Goal: Transaction & Acquisition: Purchase product/service

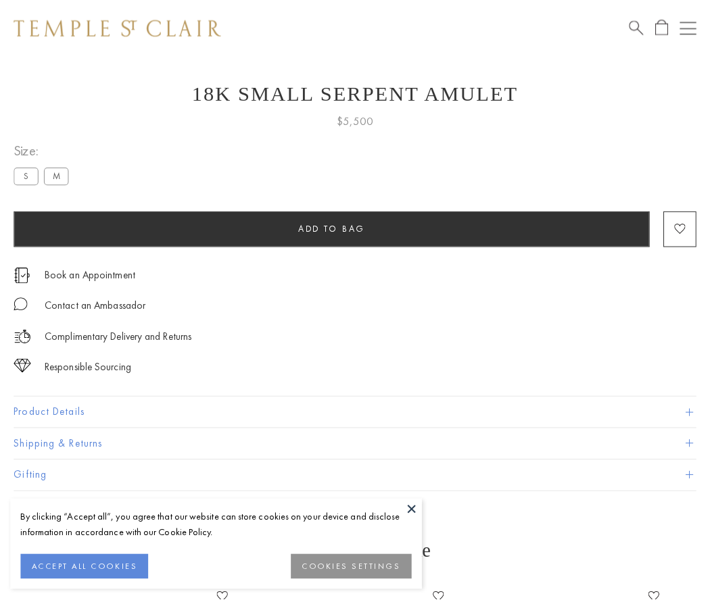
scroll to position [22, 0]
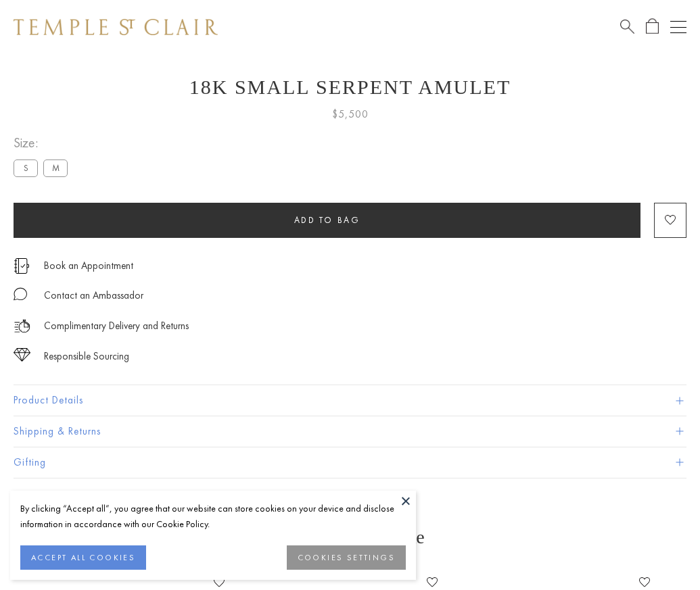
click at [327, 220] on span "Add to bag" at bounding box center [327, 219] width 66 height 11
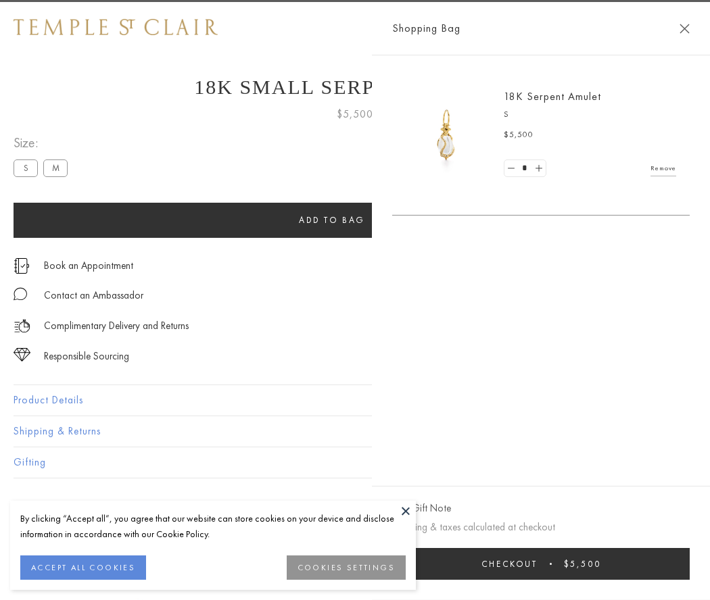
click at [537, 564] on span "Checkout" at bounding box center [509, 563] width 56 height 11
